Goal: Task Accomplishment & Management: Use online tool/utility

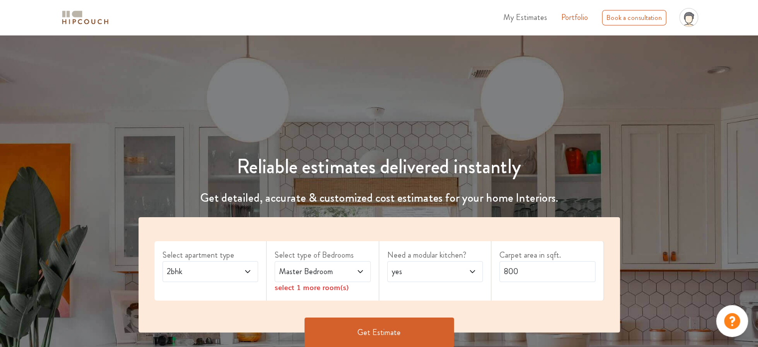
click at [362, 273] on icon at bounding box center [361, 271] width 8 height 8
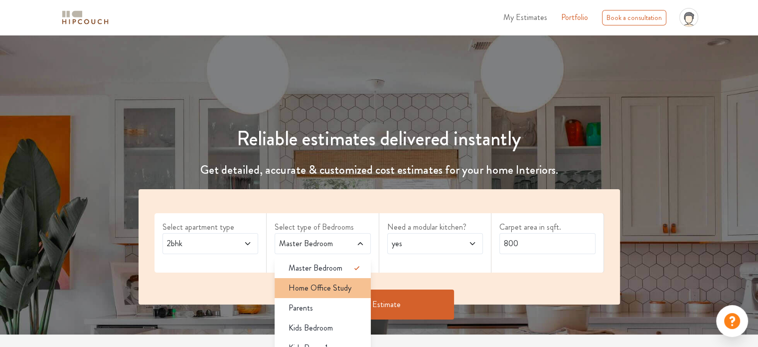
scroll to position [50, 0]
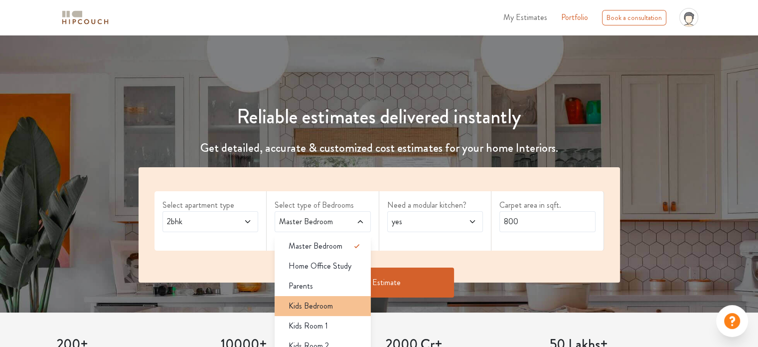
click at [330, 303] on span "Kids Bedroom" at bounding box center [311, 306] width 44 height 12
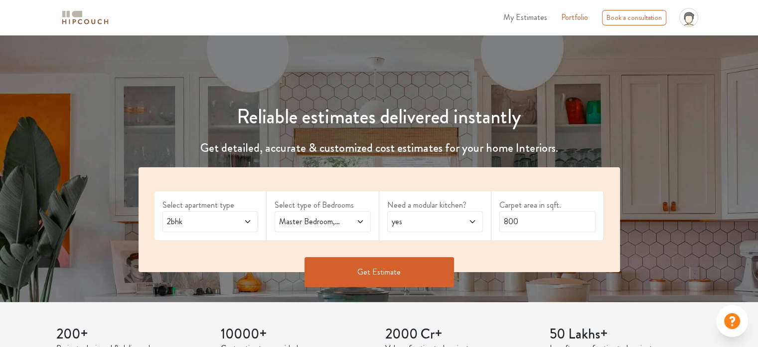
click at [359, 218] on icon at bounding box center [361, 221] width 8 height 8
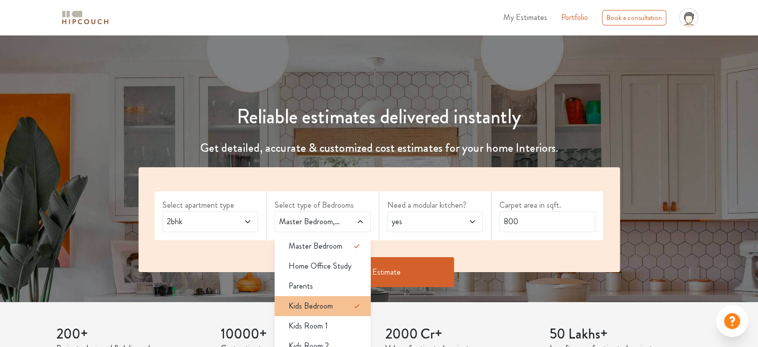
scroll to position [100, 0]
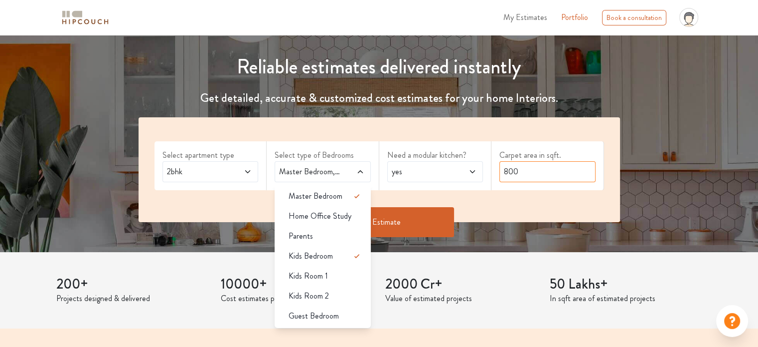
click at [537, 171] on input "800" at bounding box center [548, 171] width 96 height 21
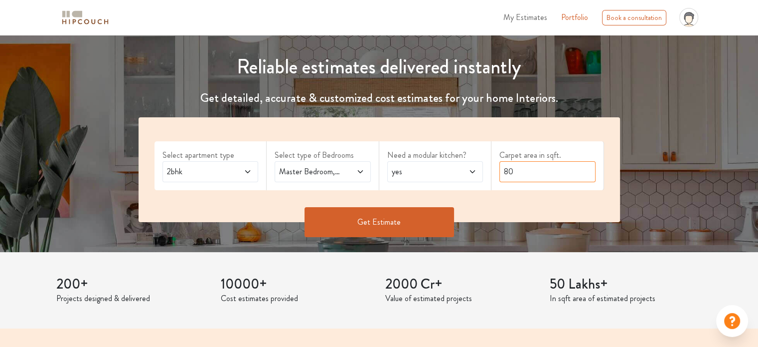
type input "8"
type input "693"
click at [373, 219] on button "Get Estimate" at bounding box center [380, 222] width 150 height 30
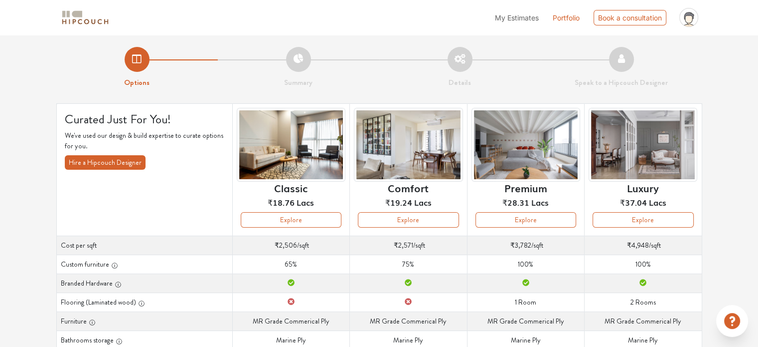
click at [294, 149] on img at bounding box center [291, 145] width 109 height 74
click at [70, 23] on img at bounding box center [85, 17] width 50 height 17
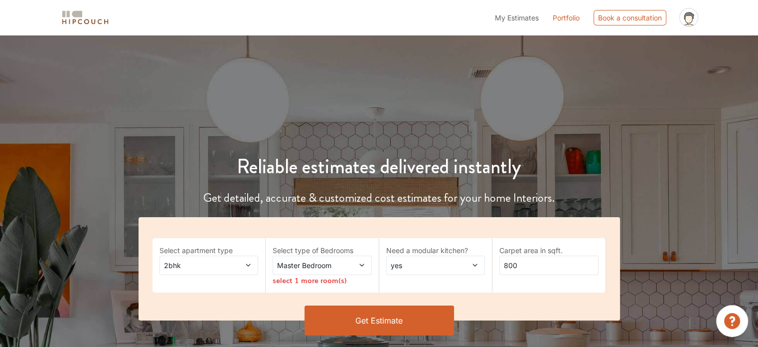
click at [689, 19] on icon at bounding box center [688, 18] width 7 height 7
click at [632, 41] on link "Logout" at bounding box center [662, 43] width 79 height 14
